Goal: Task Accomplishment & Management: Complete application form

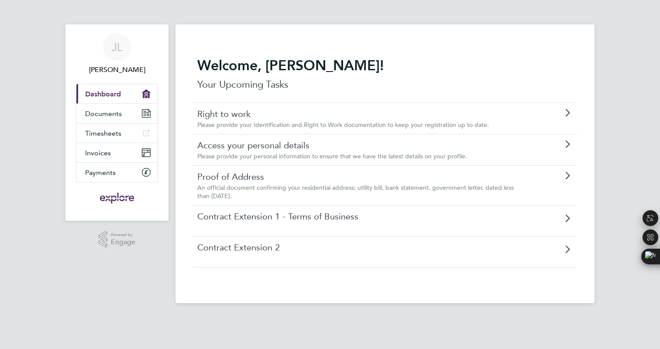
click at [567, 116] on icon at bounding box center [567, 113] width 11 height 7
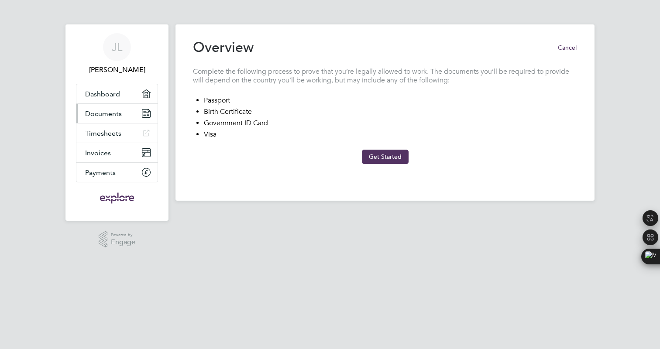
click at [94, 113] on span "Documents" at bounding box center [103, 114] width 37 height 8
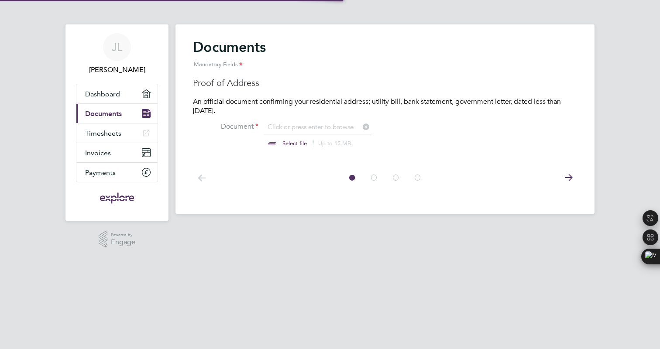
scroll to position [11, 108]
click at [104, 133] on span "Timesheets" at bounding box center [103, 133] width 36 height 8
click at [99, 155] on span "Invoices" at bounding box center [98, 153] width 26 height 8
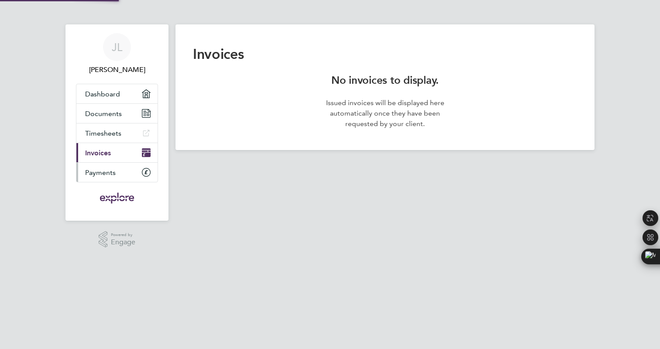
click at [104, 174] on span "Payments" at bounding box center [100, 172] width 31 height 8
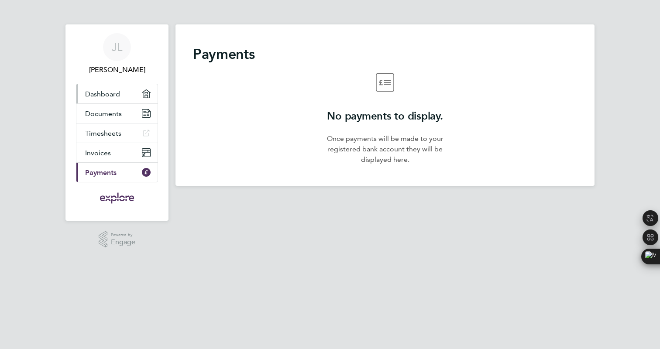
click at [100, 99] on link "Dashboard" at bounding box center [116, 93] width 81 height 19
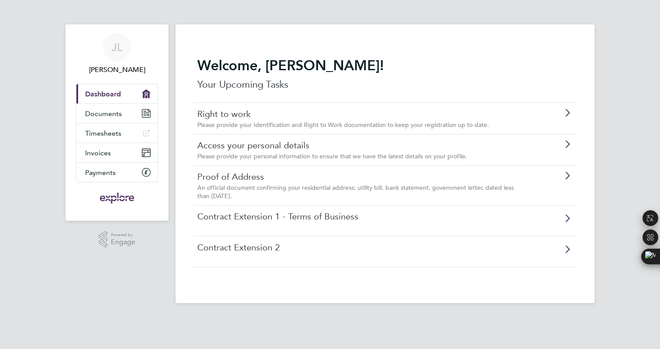
click at [370, 89] on p "Your Upcoming Tasks" at bounding box center [384, 85] width 375 height 14
click at [568, 179] on icon at bounding box center [567, 175] width 11 height 7
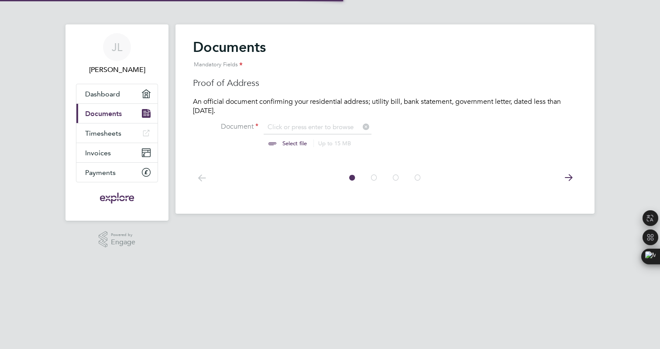
scroll to position [11, 108]
click at [125, 91] on link "Dashboard" at bounding box center [116, 93] width 81 height 19
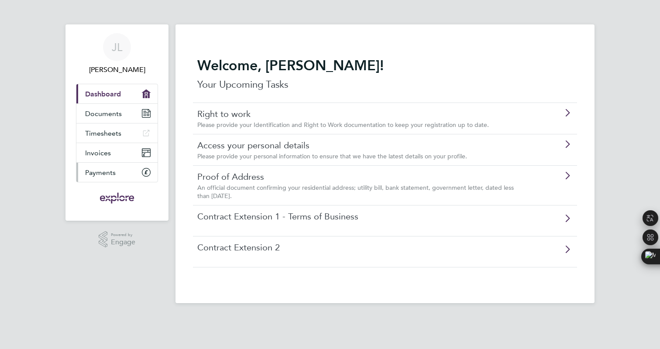
click at [118, 175] on link "Payments" at bounding box center [116, 172] width 81 height 19
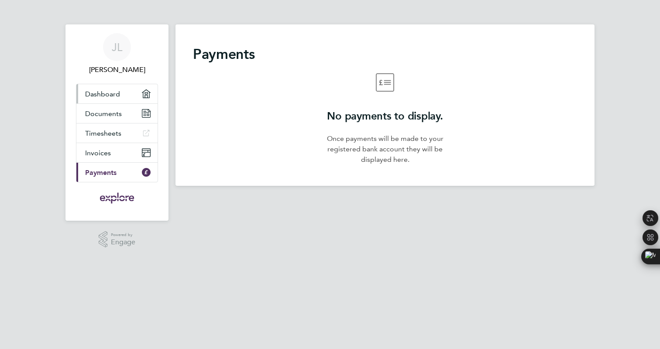
click at [115, 94] on span "Dashboard" at bounding box center [102, 94] width 35 height 8
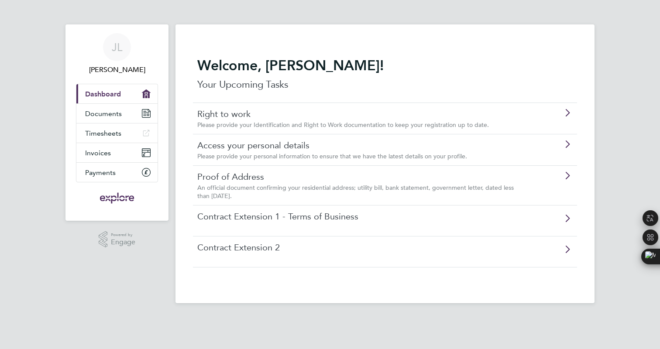
click at [569, 116] on icon at bounding box center [567, 113] width 11 height 7
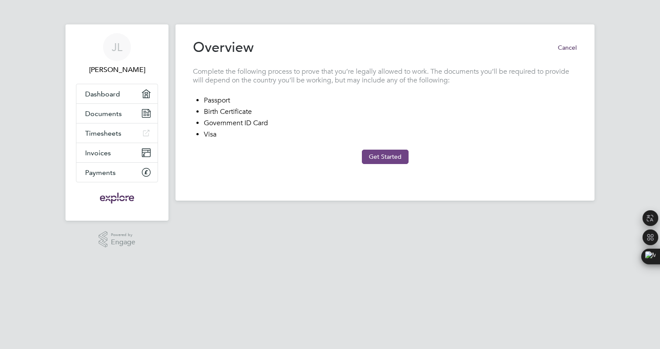
click at [385, 158] on button "Get Started" at bounding box center [385, 157] width 47 height 14
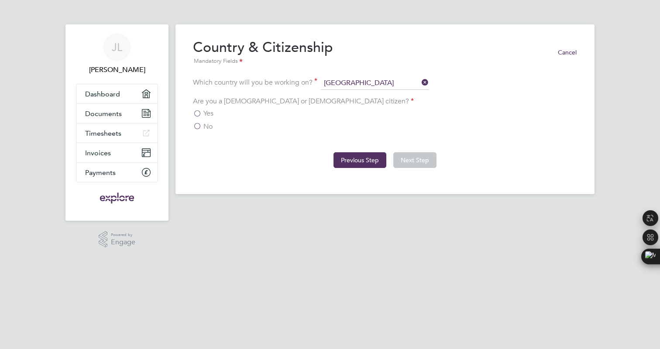
click at [377, 162] on button "Previous Step" at bounding box center [359, 160] width 53 height 16
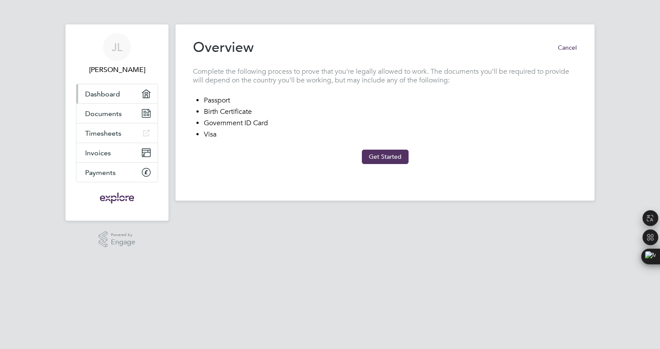
click at [105, 88] on link "Dashboard" at bounding box center [116, 93] width 81 height 19
